Goal: Information Seeking & Learning: Learn about a topic

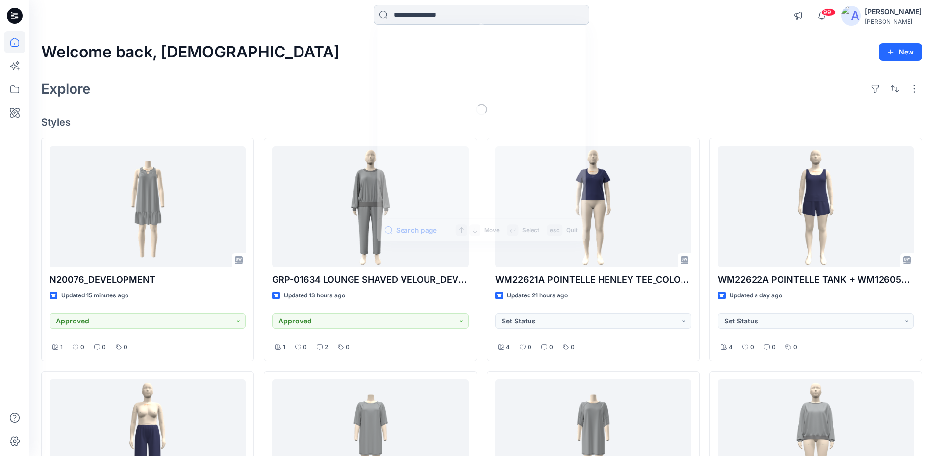
click at [418, 15] on input at bounding box center [482, 15] width 216 height 20
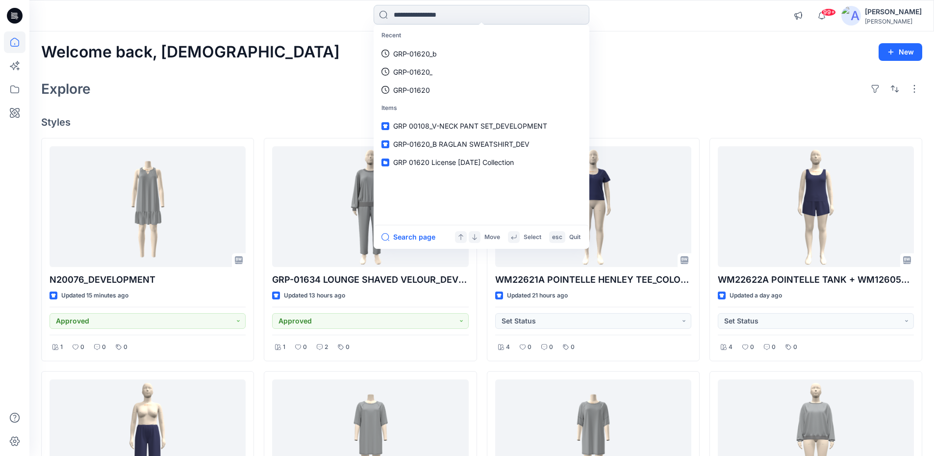
paste input "**********"
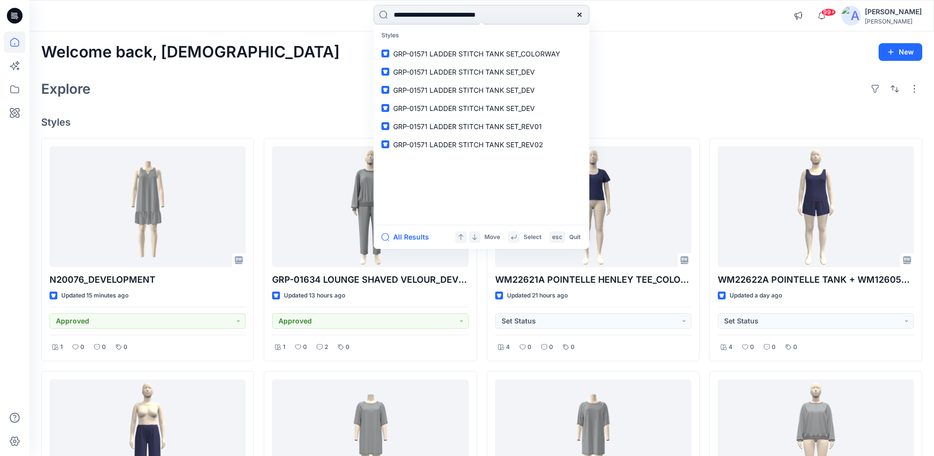
type input "**********"
click at [437, 54] on span "GRP-01571 LADDER STITCH TANK SET_COLORWAY" at bounding box center [476, 54] width 167 height 8
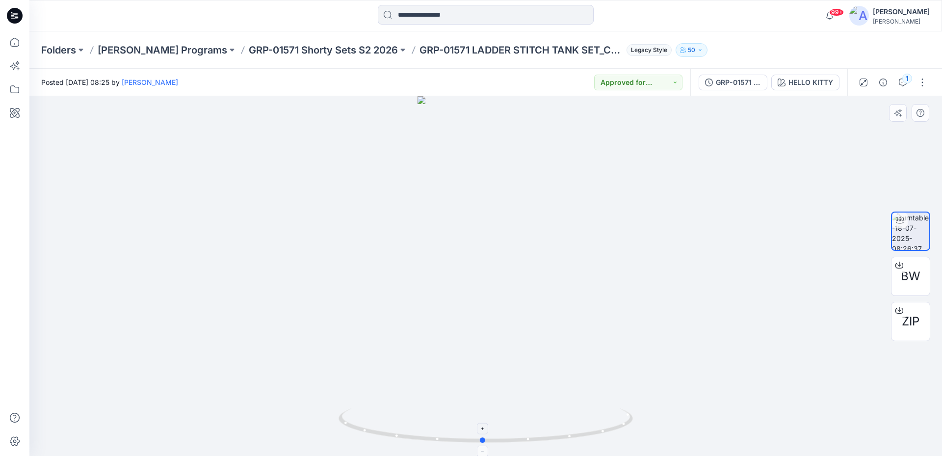
drag, startPoint x: 587, startPoint y: 438, endPoint x: 584, endPoint y: 431, distance: 7.9
click at [584, 431] on icon at bounding box center [486, 426] width 297 height 37
click at [721, 86] on div "GRP-01571 LADDER STITCH TANK SET_COLORWAY" at bounding box center [738, 82] width 45 height 11
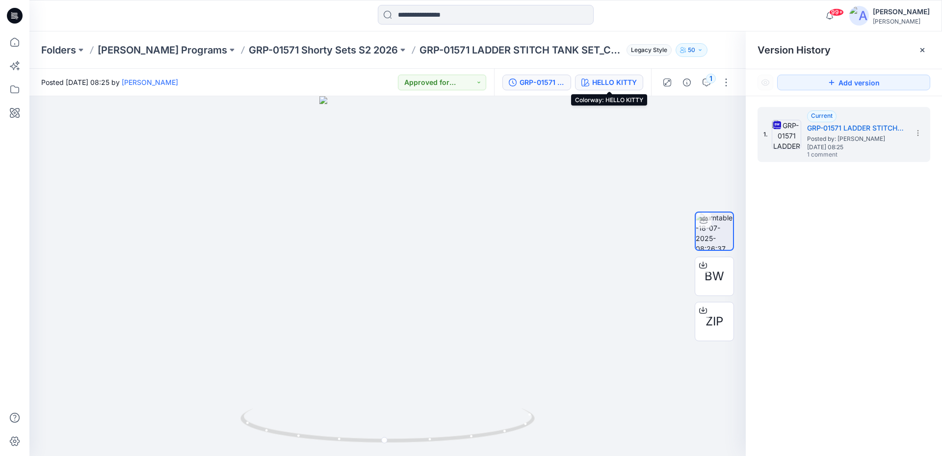
click at [624, 83] on div "HELLO KITTY" at bounding box center [614, 82] width 45 height 11
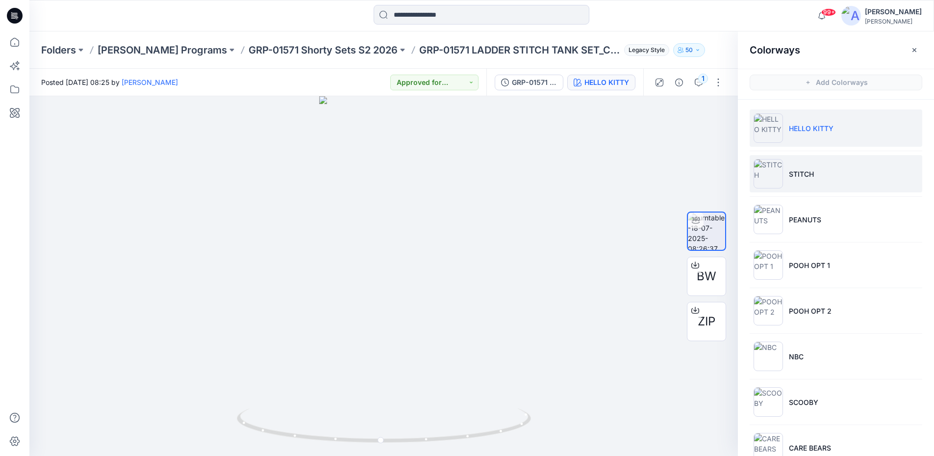
click at [808, 179] on li "STITCH" at bounding box center [836, 173] width 173 height 37
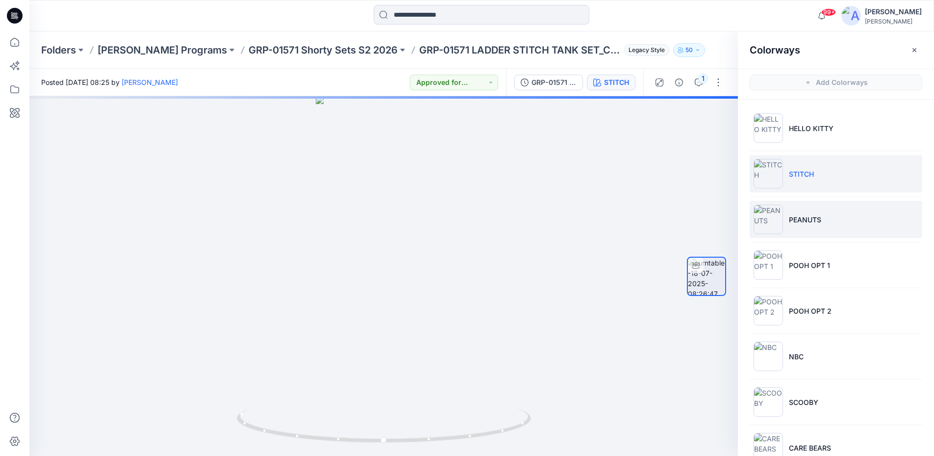
click at [817, 223] on p "PEANUTS" at bounding box center [805, 219] width 32 height 10
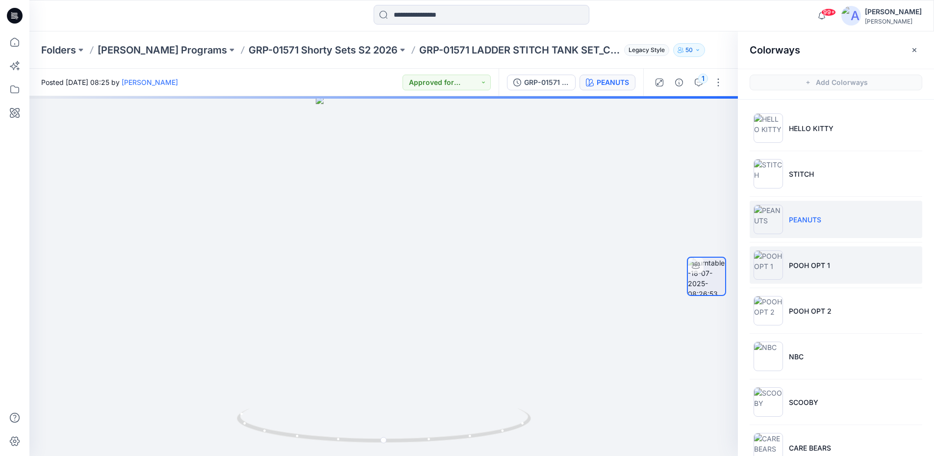
click at [807, 270] on li "POOH OPT 1" at bounding box center [836, 264] width 173 height 37
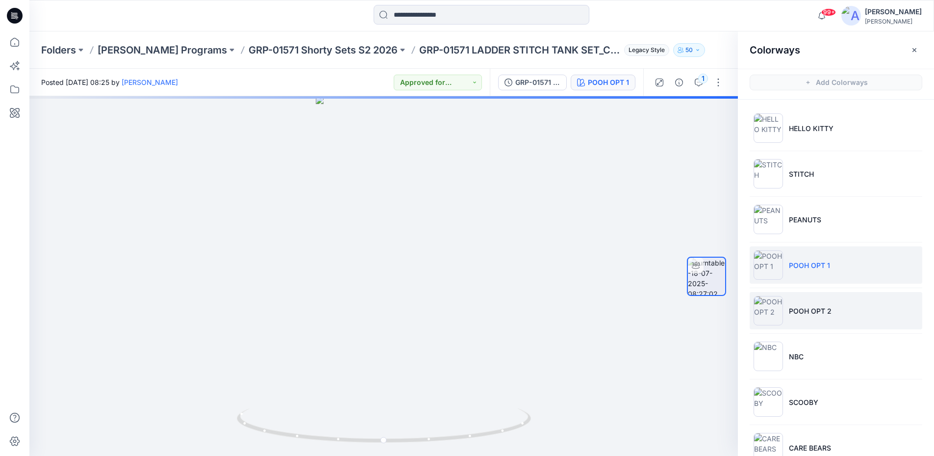
click at [814, 301] on li "POOH OPT 2" at bounding box center [836, 310] width 173 height 37
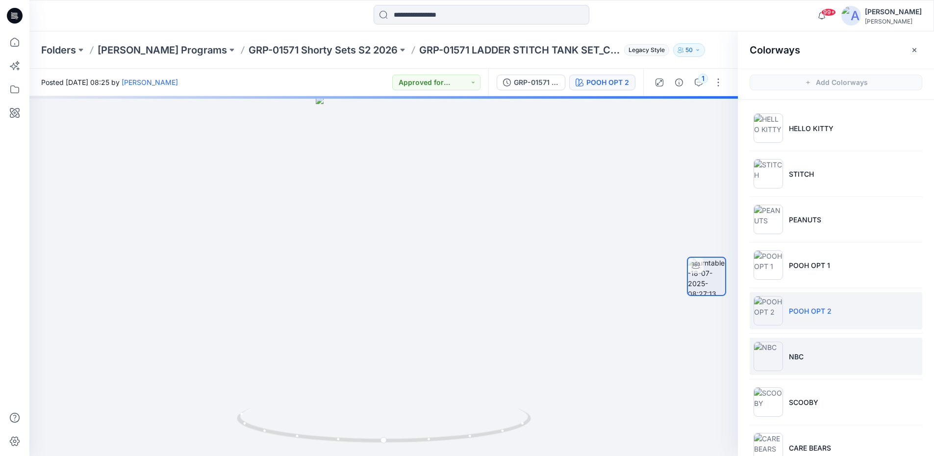
click at [817, 358] on li "NBC" at bounding box center [836, 355] width 173 height 37
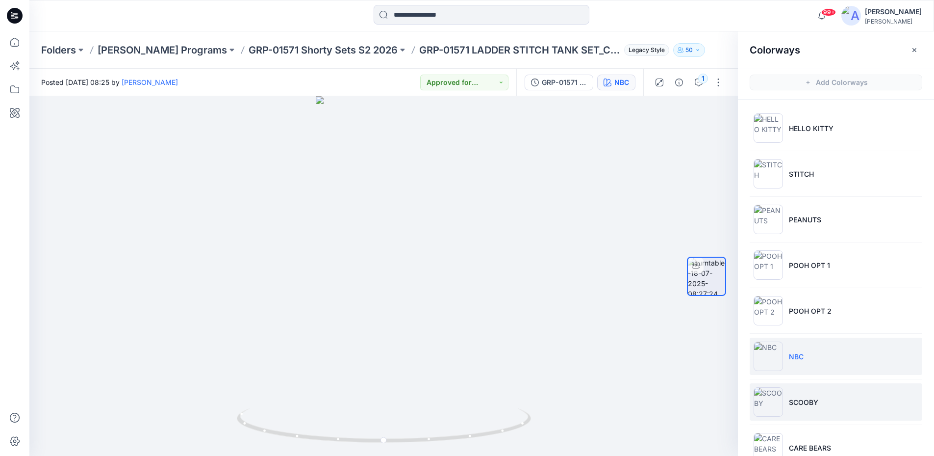
click at [815, 399] on p "SCOOBY" at bounding box center [803, 402] width 29 height 10
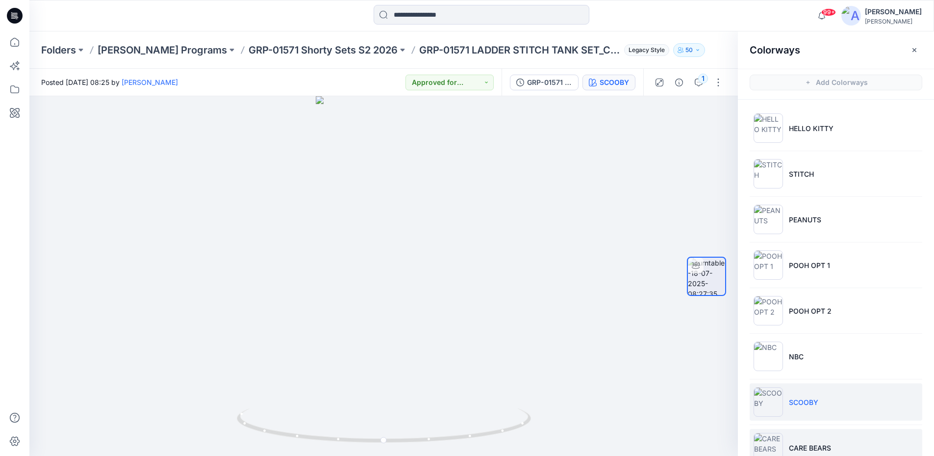
click at [821, 447] on p "CARE BEARS" at bounding box center [810, 447] width 42 height 10
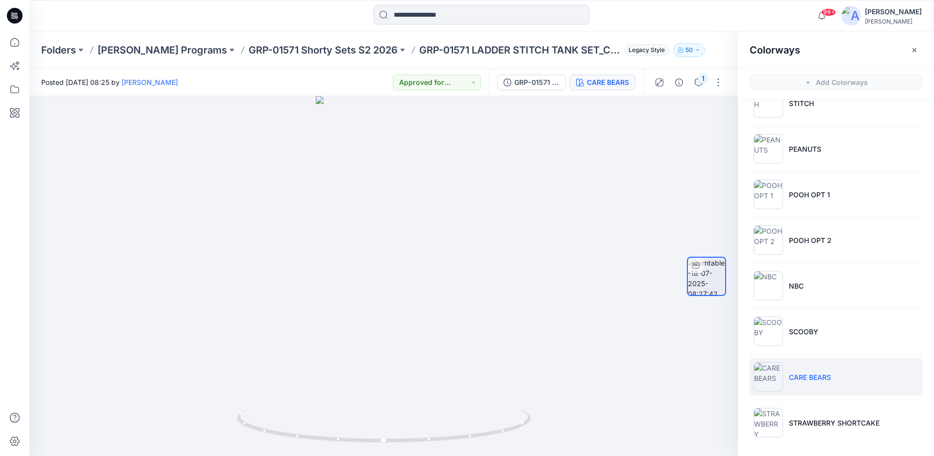
scroll to position [3, 0]
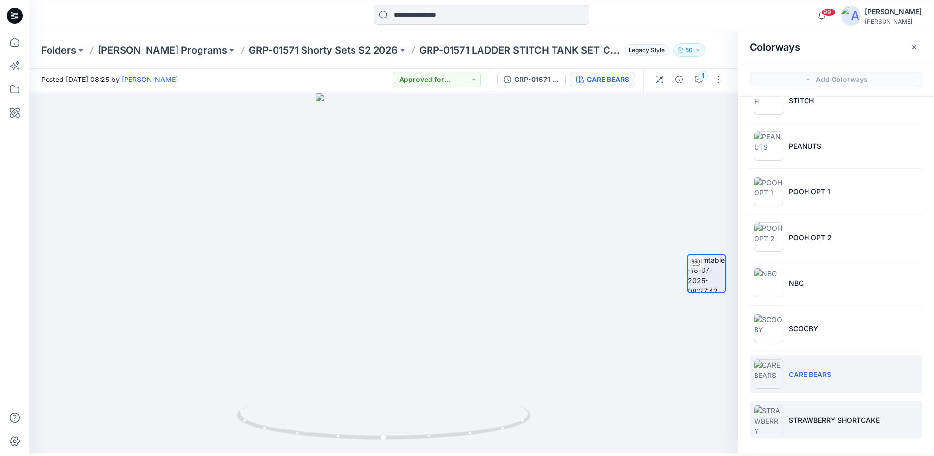
click at [815, 418] on p "STRAWBERRY SHORTCAKE" at bounding box center [834, 420] width 91 height 10
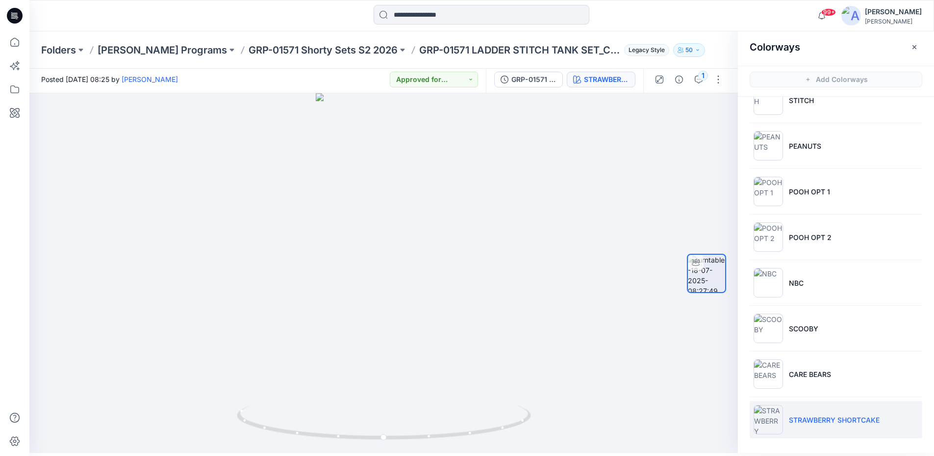
click at [12, 18] on icon at bounding box center [15, 16] width 16 height 16
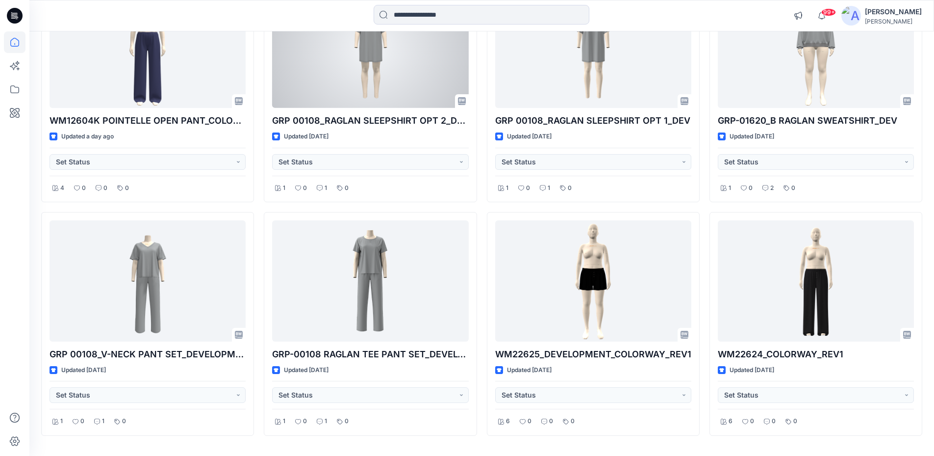
scroll to position [419, 0]
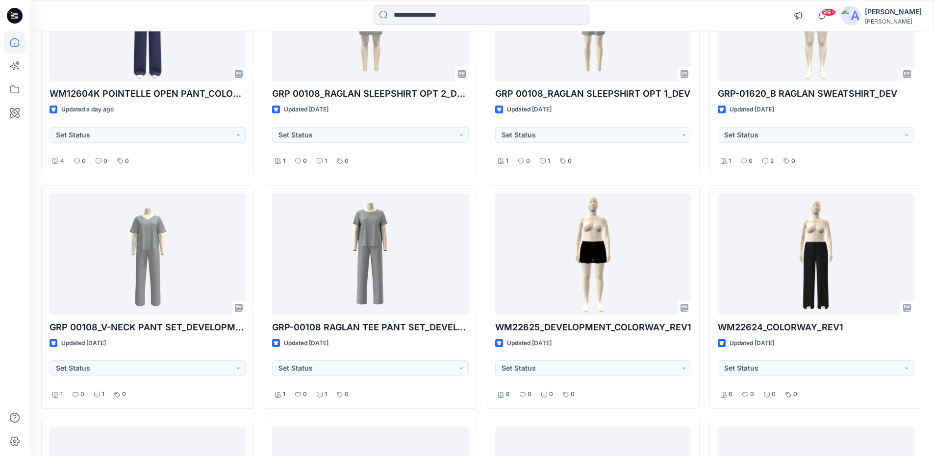
click at [418, 15] on input at bounding box center [482, 15] width 216 height 20
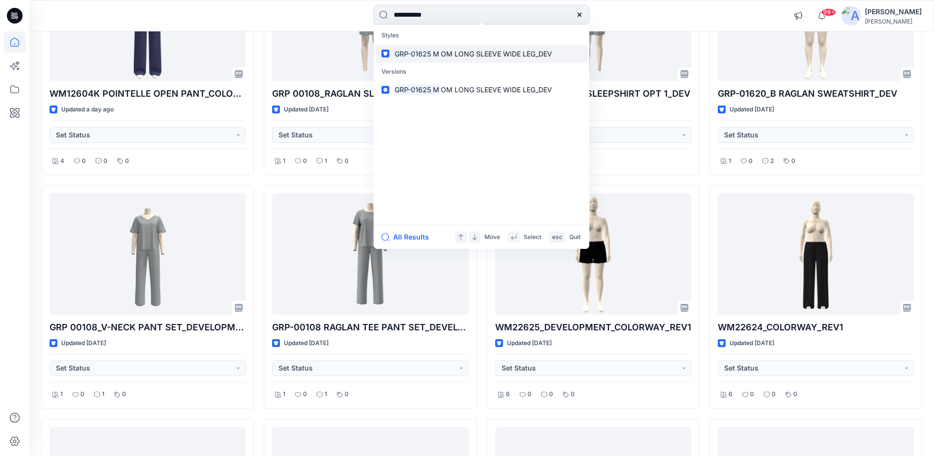
type input "**********"
click at [454, 52] on span "OM LONG SLEEVE WIDE LEG_DEV" at bounding box center [496, 54] width 111 height 8
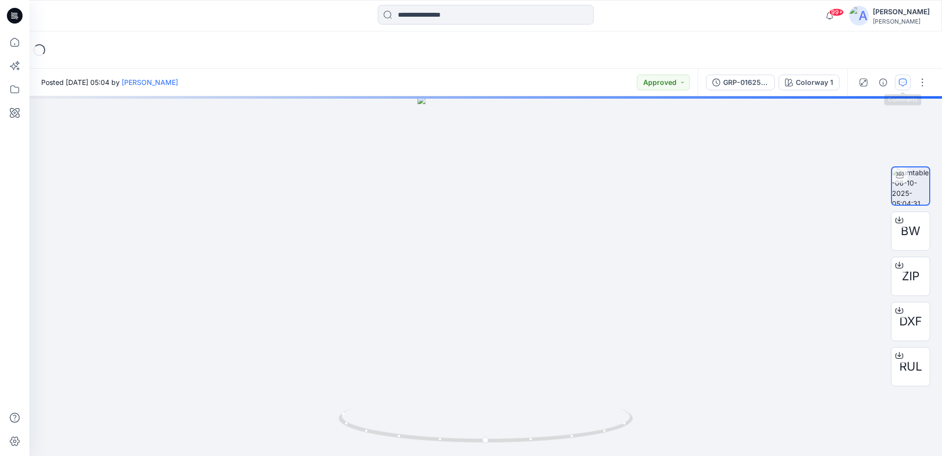
click at [906, 83] on icon "button" at bounding box center [903, 82] width 8 height 8
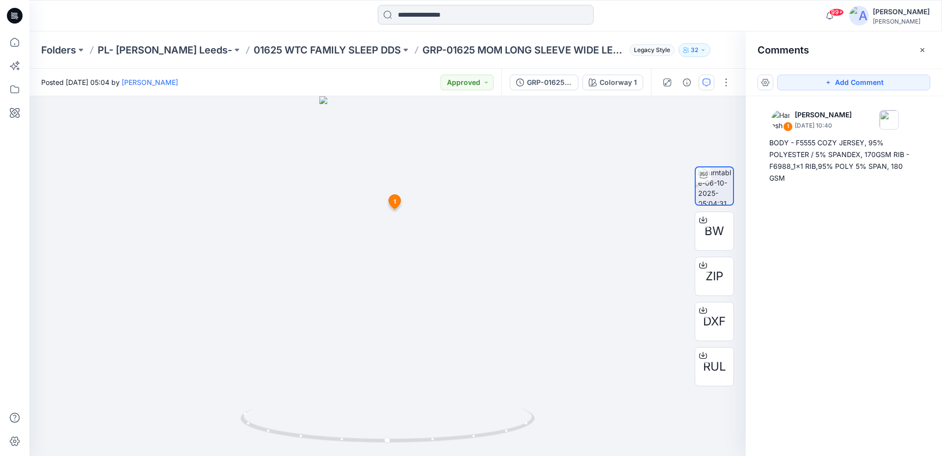
click at [433, 16] on input at bounding box center [486, 15] width 216 height 20
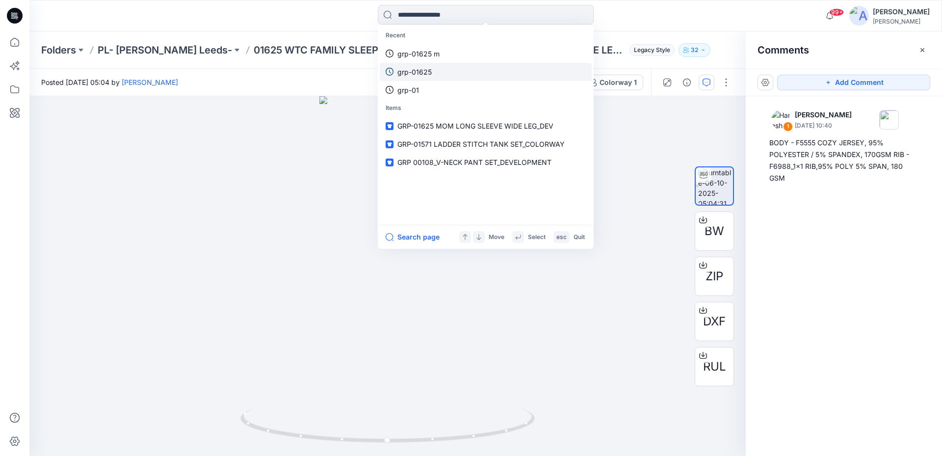
click at [413, 70] on p "grp-01625" at bounding box center [414, 72] width 34 height 10
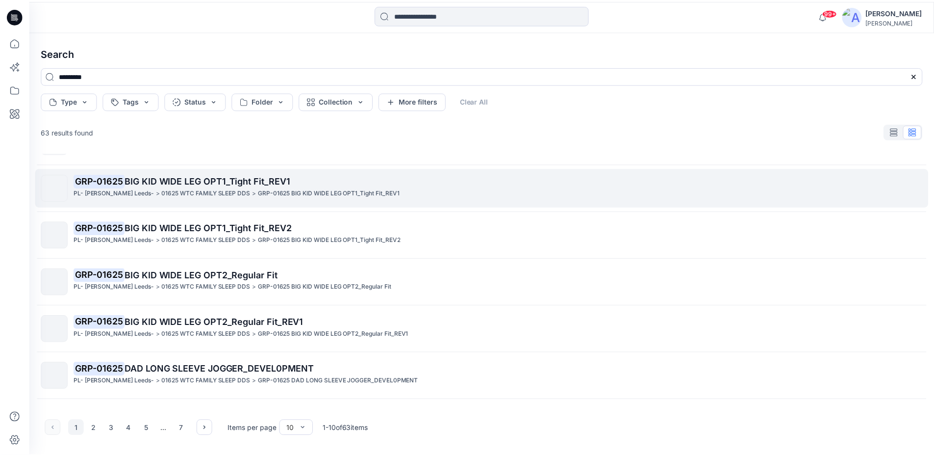
scroll to position [147, 0]
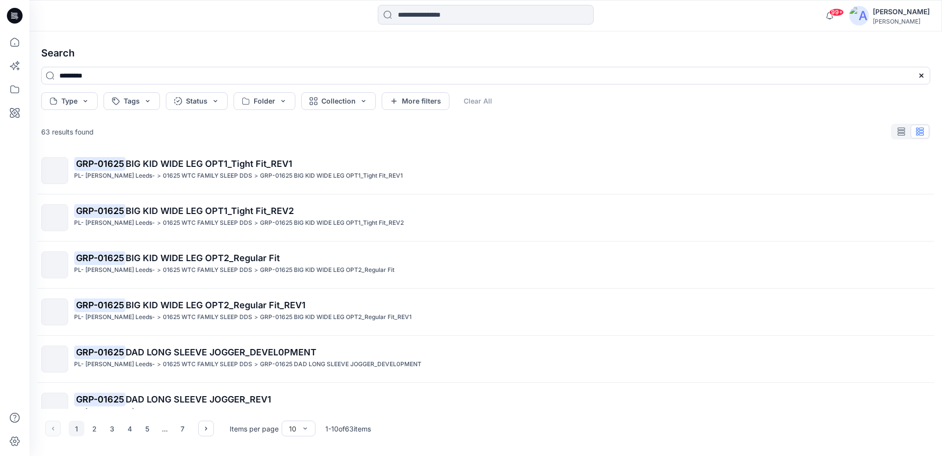
click at [13, 23] on icon at bounding box center [15, 16] width 16 height 16
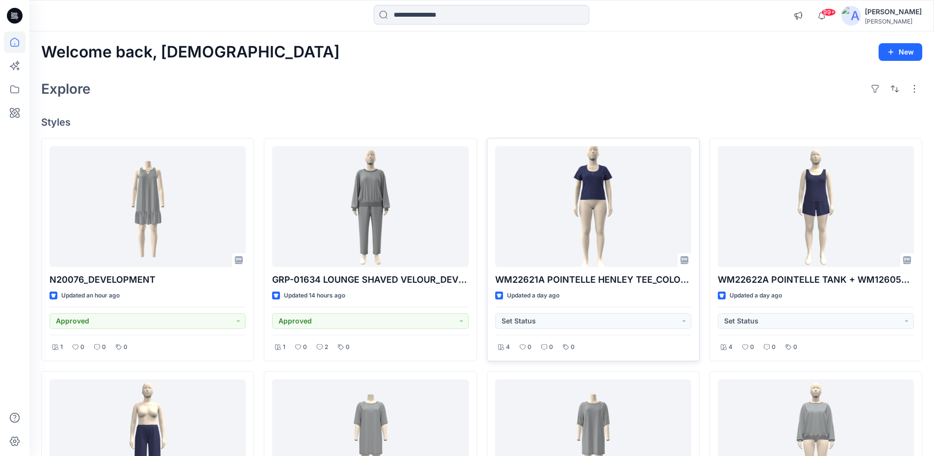
click at [592, 138] on div "WM22621A POINTELLE HENLEY TEE_COLORWAY_REV8 Updated a day ago Set Status 4 0 0 0" at bounding box center [593, 250] width 213 height 224
click at [592, 77] on div "Explore" at bounding box center [482, 89] width 882 height 24
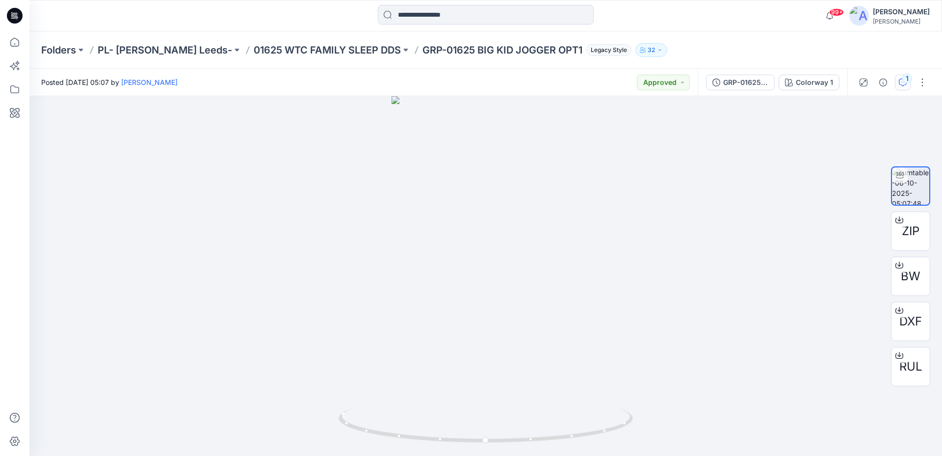
click at [901, 81] on icon "button" at bounding box center [903, 82] width 8 height 8
click at [902, 82] on icon "button" at bounding box center [903, 82] width 8 height 8
